Goal: Task Accomplishment & Management: Use online tool/utility

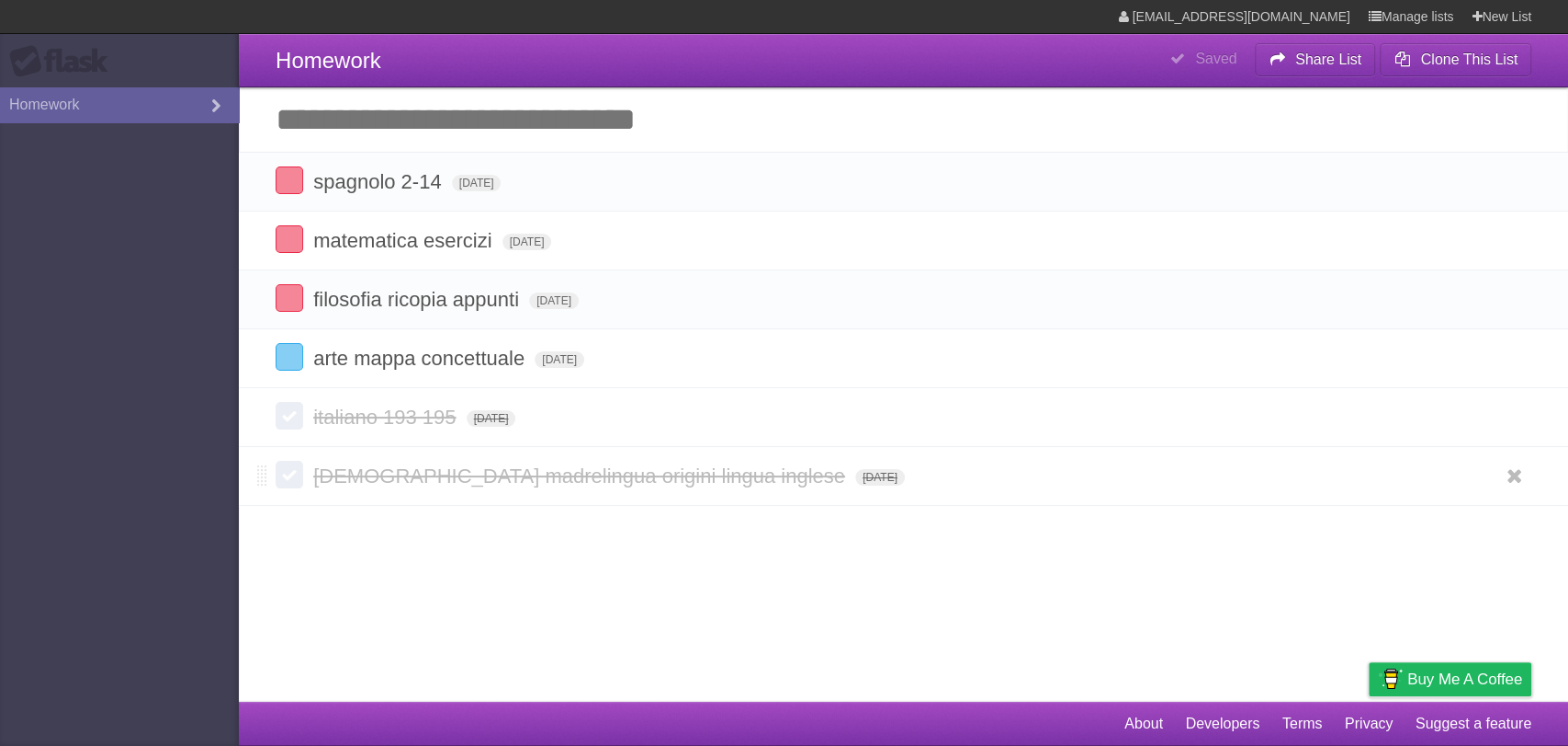
click at [301, 481] on label at bounding box center [289, 474] width 28 height 28
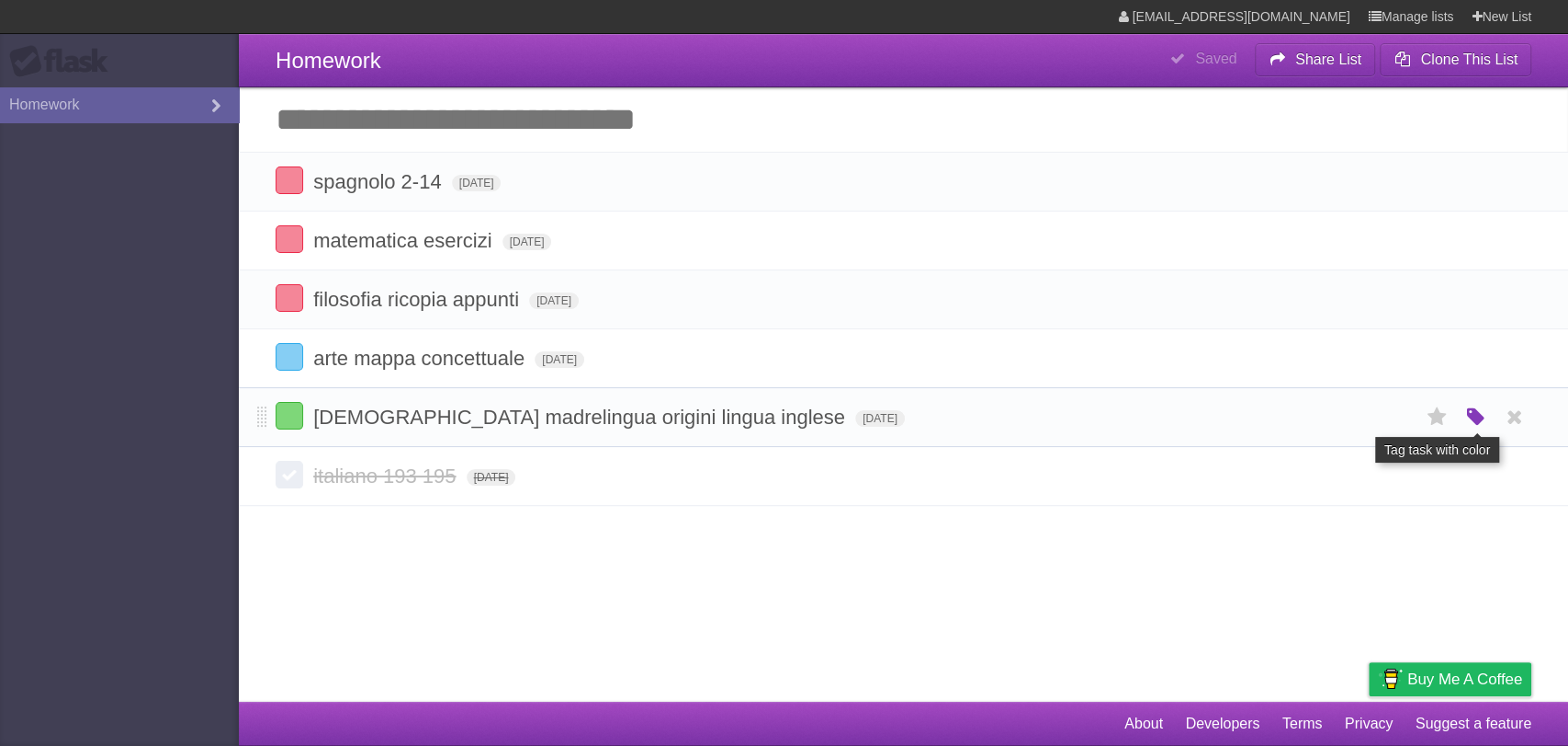
click at [1474, 418] on icon "button" at bounding box center [1475, 417] width 26 height 24
click at [1394, 423] on label "Orange" at bounding box center [1395, 416] width 20 height 20
click at [419, 134] on input "Add another task" at bounding box center [904, 120] width 1330 height 65
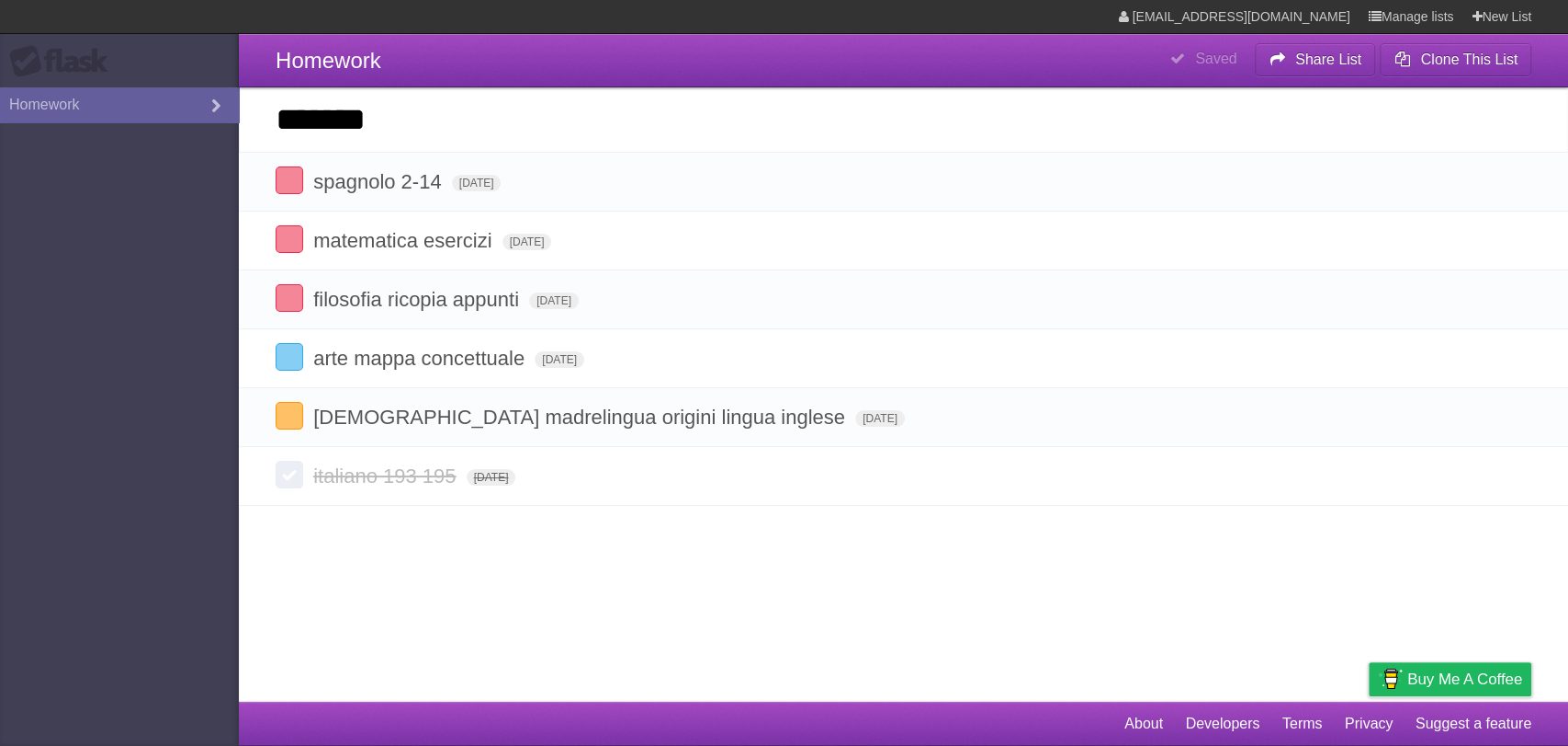
type input "*******"
click input "*********" at bounding box center [0, 0] width 0 height 0
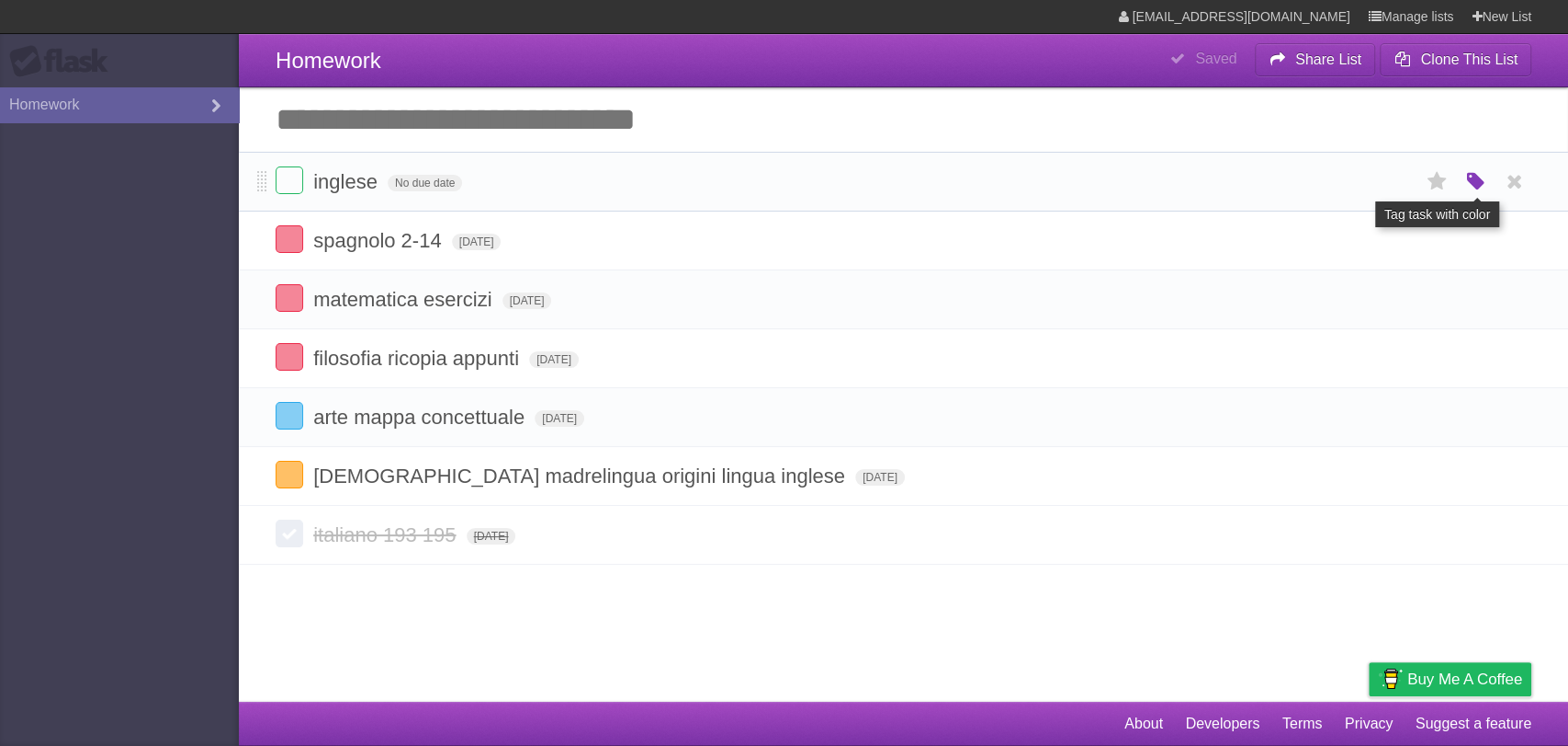
click at [1478, 182] on icon "button" at bounding box center [1475, 182] width 26 height 24
click at [1298, 182] on label "Red" at bounding box center [1295, 181] width 20 height 20
click at [429, 185] on span "No due date" at bounding box center [425, 182] width 74 height 16
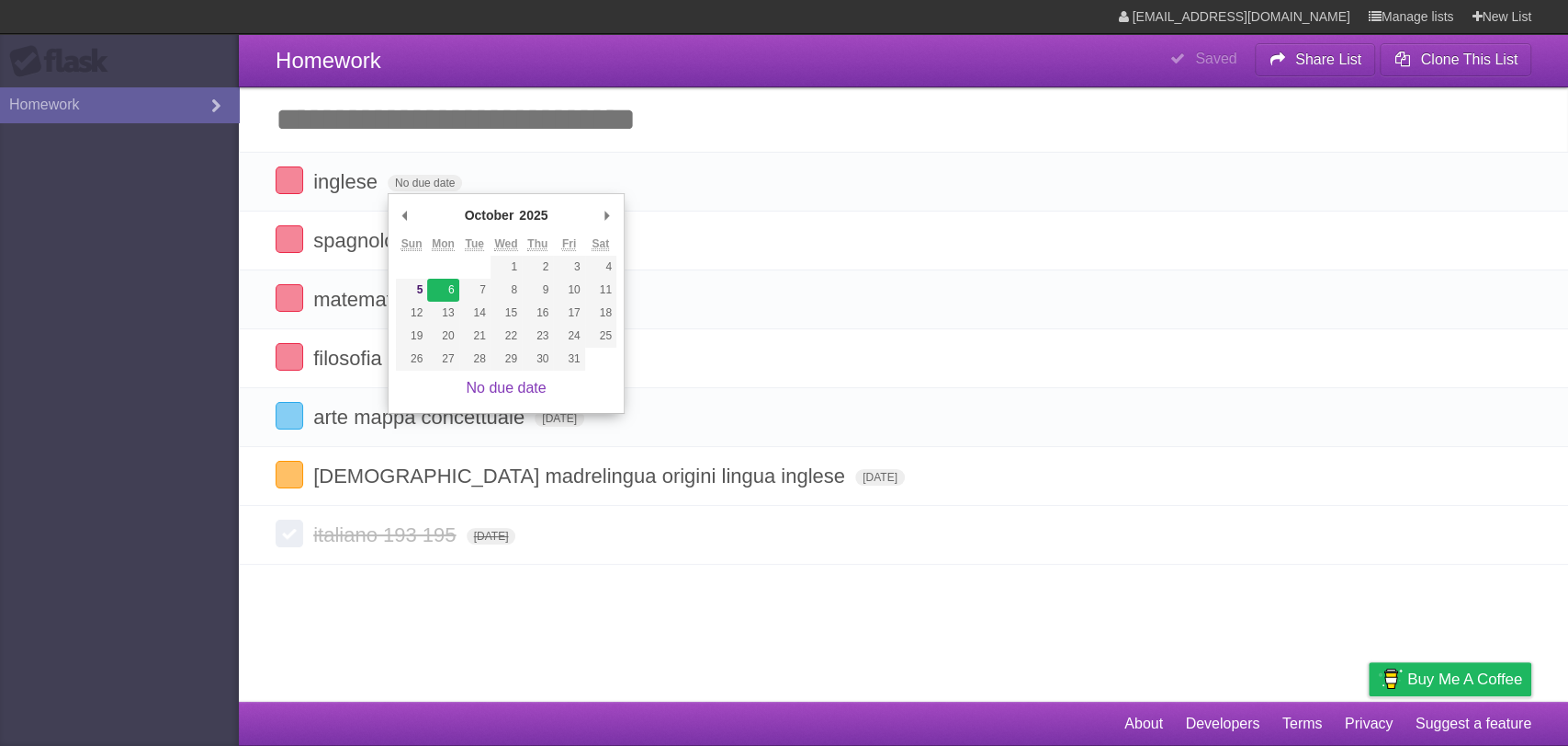
type span "[DATE]"
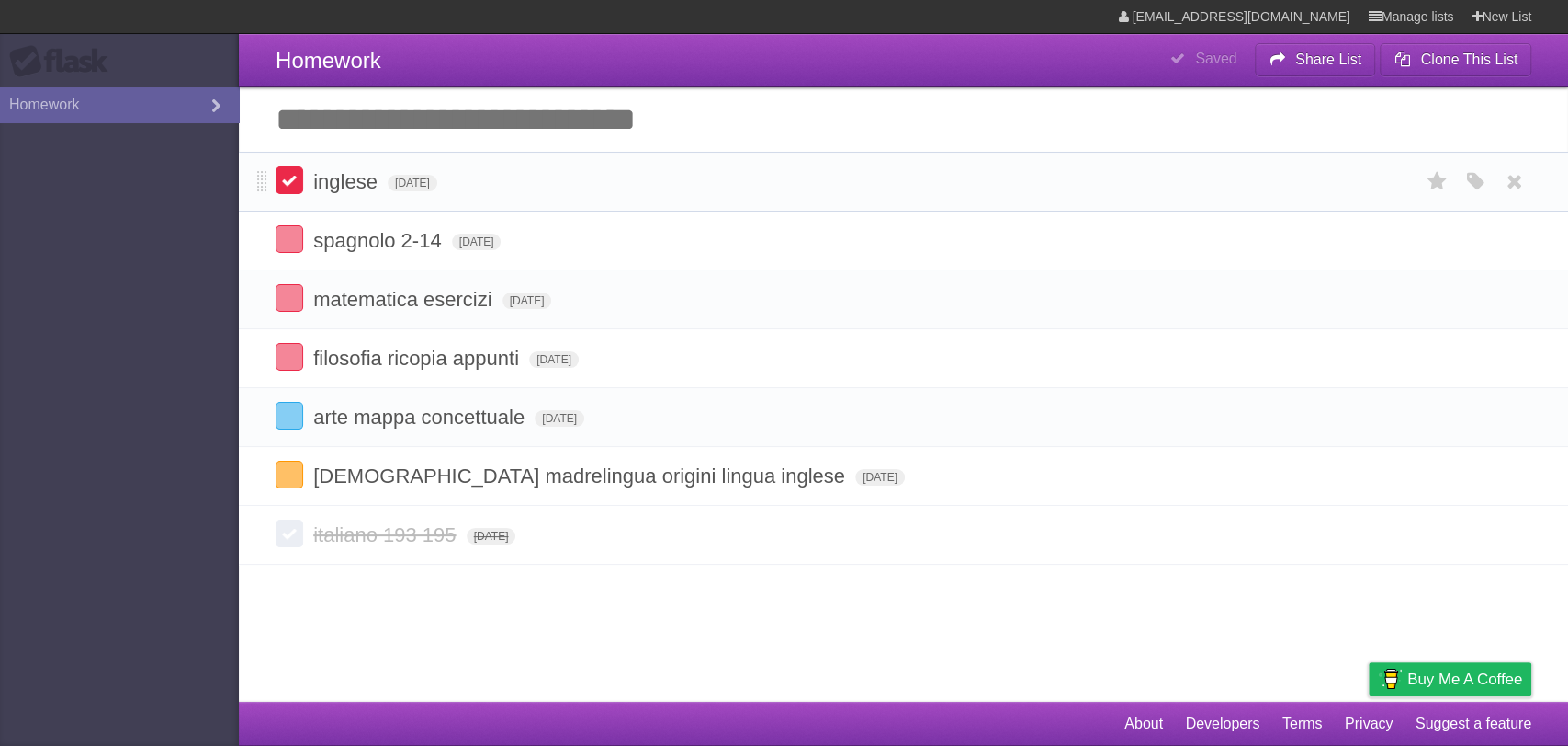
click at [297, 181] on label at bounding box center [289, 180] width 28 height 28
